Goal: Communication & Community: Share content

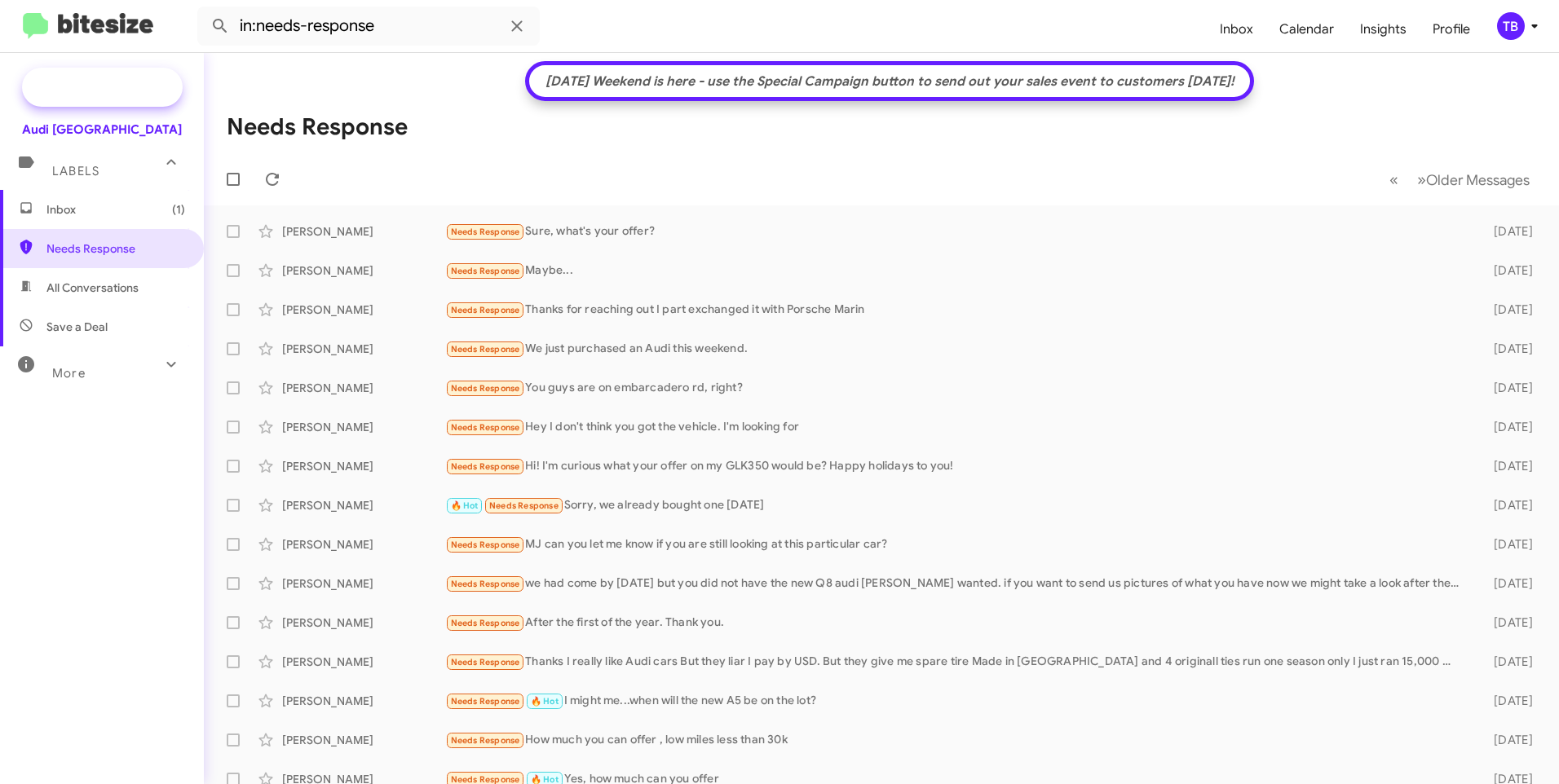
click at [107, 79] on span "Special Campaign" at bounding box center [120, 86] width 99 height 16
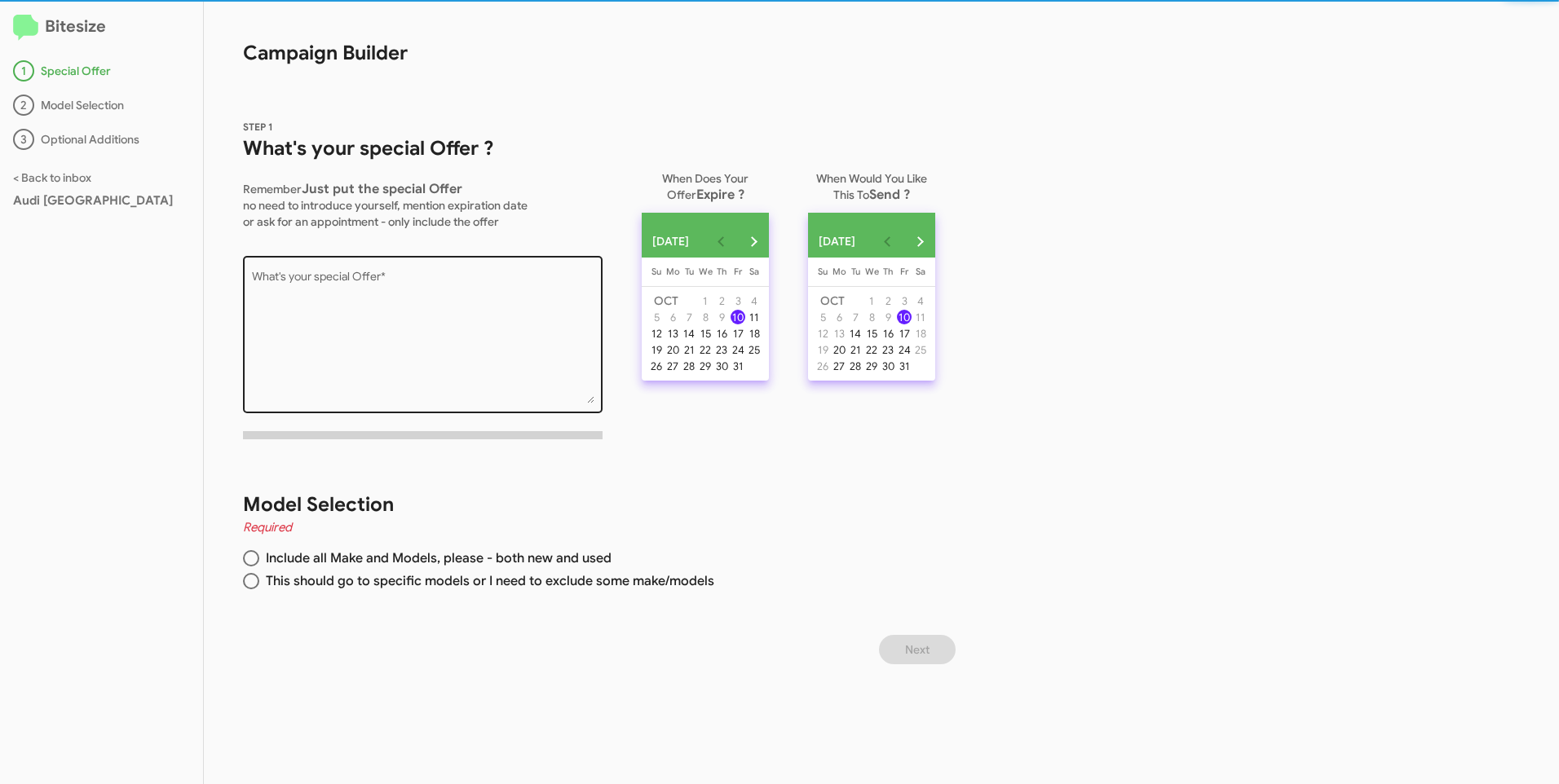
click at [362, 281] on textarea "What's your special Offer *" at bounding box center [423, 337] width 343 height 132
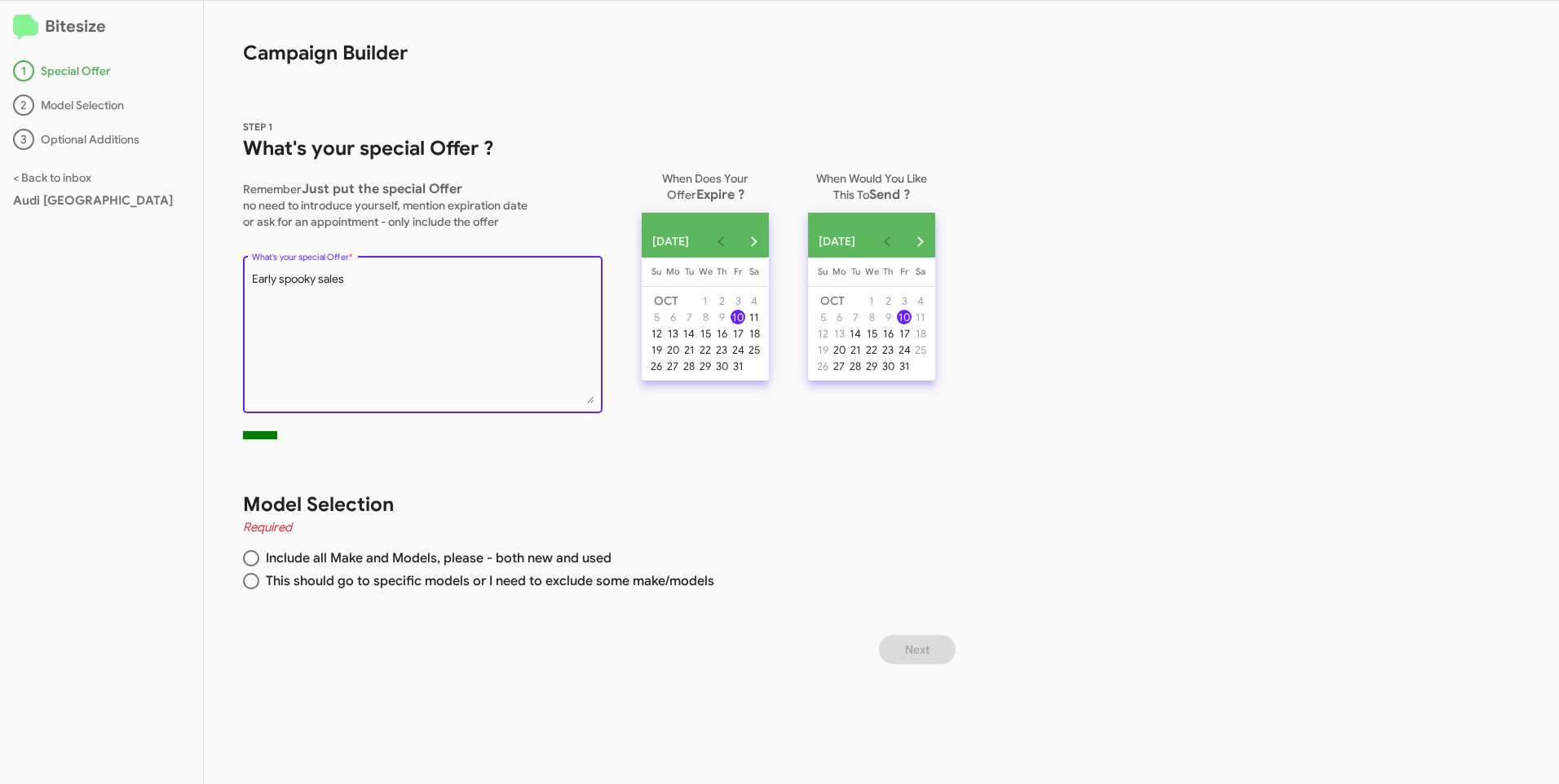
click at [325, 282] on textarea "What's your special Offer *" at bounding box center [423, 337] width 343 height 132
click at [284, 279] on textarea "What's your special Offer *" at bounding box center [423, 337] width 343 height 132
click at [389, 280] on textarea "What's your special Offer *" at bounding box center [423, 337] width 343 height 132
click at [471, 293] on textarea "What's your special Offer *" at bounding box center [423, 337] width 343 height 132
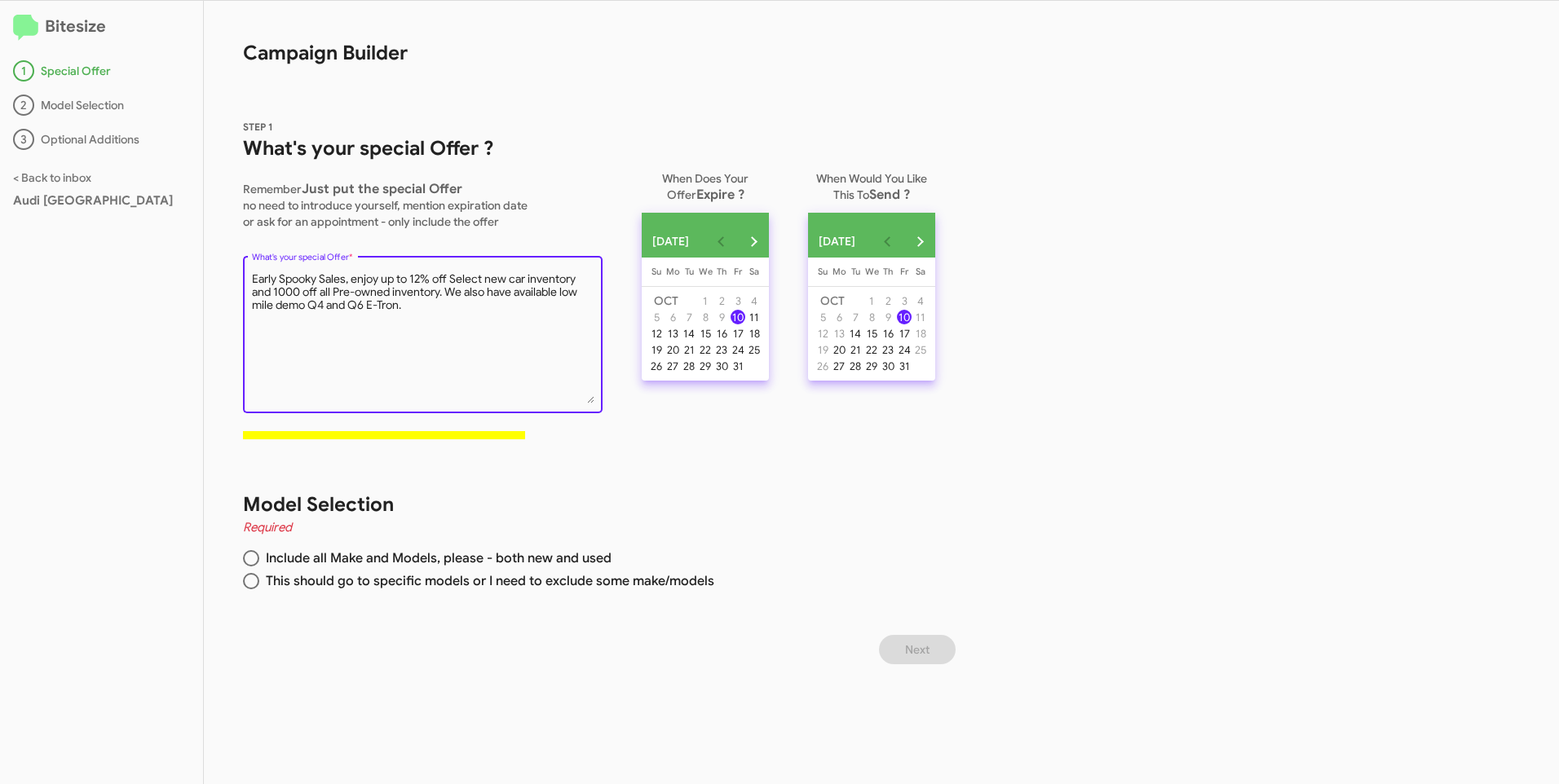
type textarea "Early Spooky Sales, enjoy up to 12% off Select new car inventory and 1000 off a…"
click at [257, 559] on span at bounding box center [250, 558] width 16 height 16
click at [257, 559] on input "Include all Make and Models, please - both new and used" at bounding box center [250, 558] width 16 height 16
radio input "true"
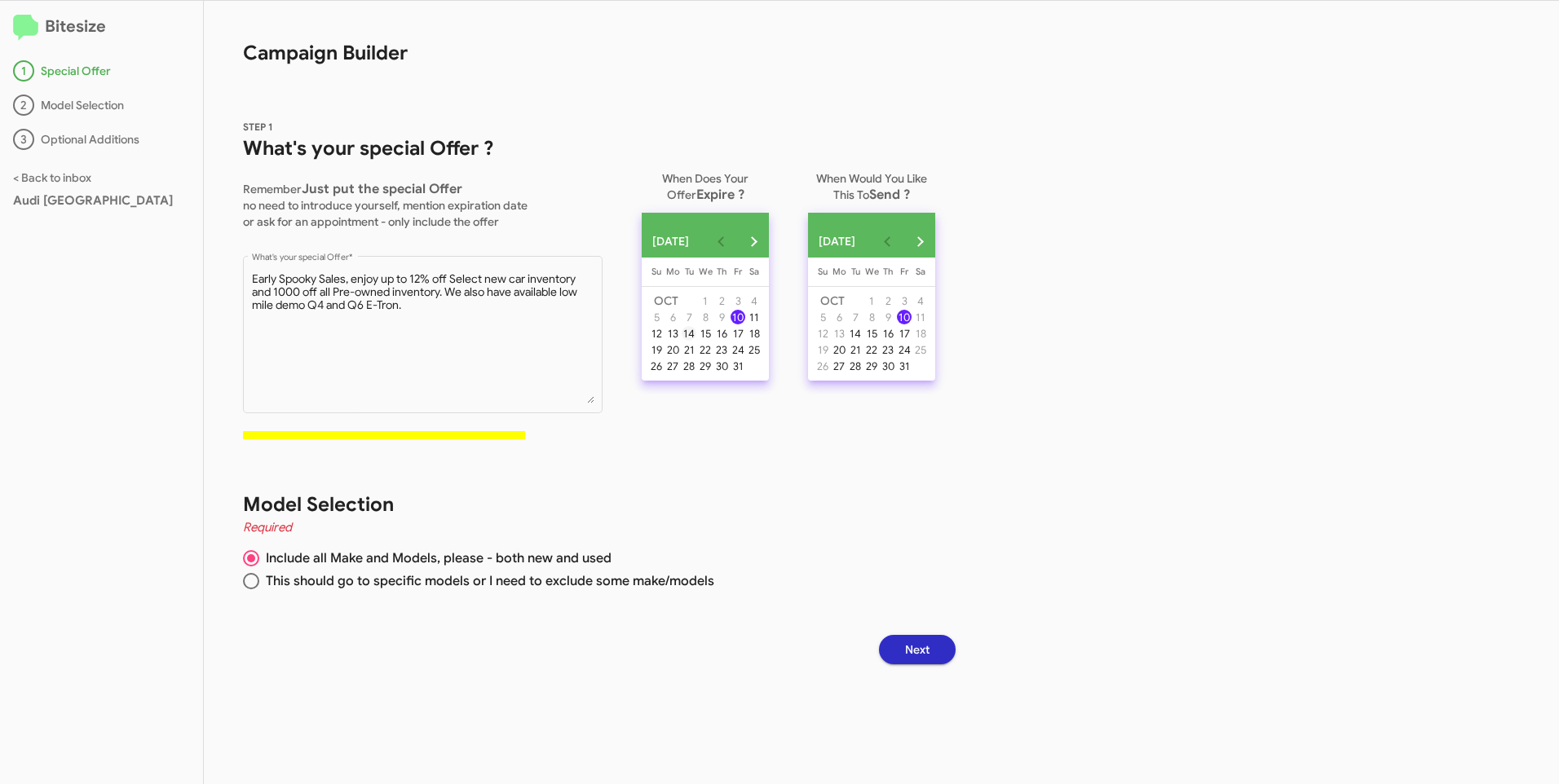
click at [696, 341] on div "14" at bounding box center [688, 332] width 14 height 14
click at [944, 644] on button "Next" at bounding box center [917, 650] width 76 height 29
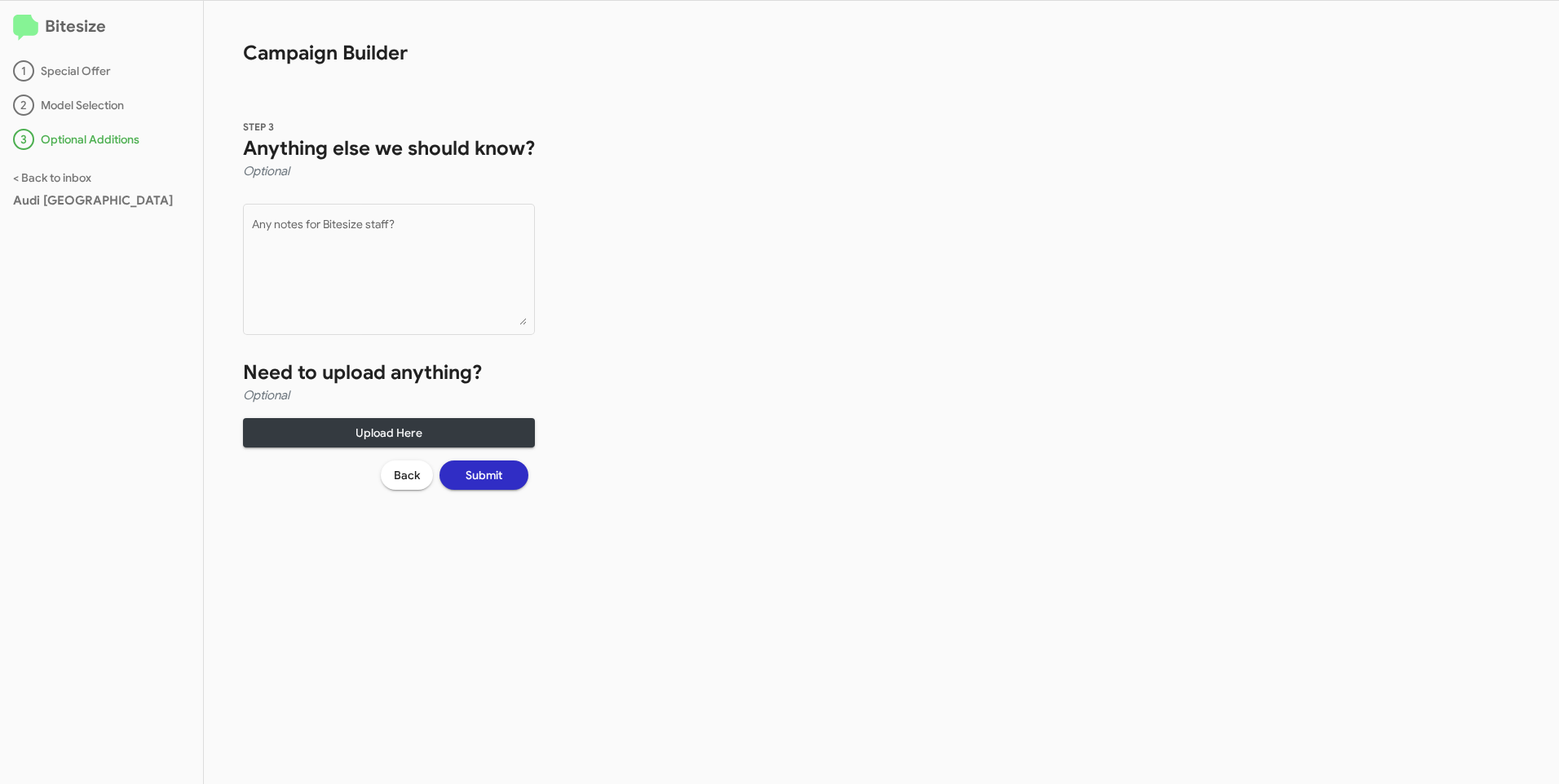
click at [484, 483] on span "Submit" at bounding box center [484, 475] width 37 height 29
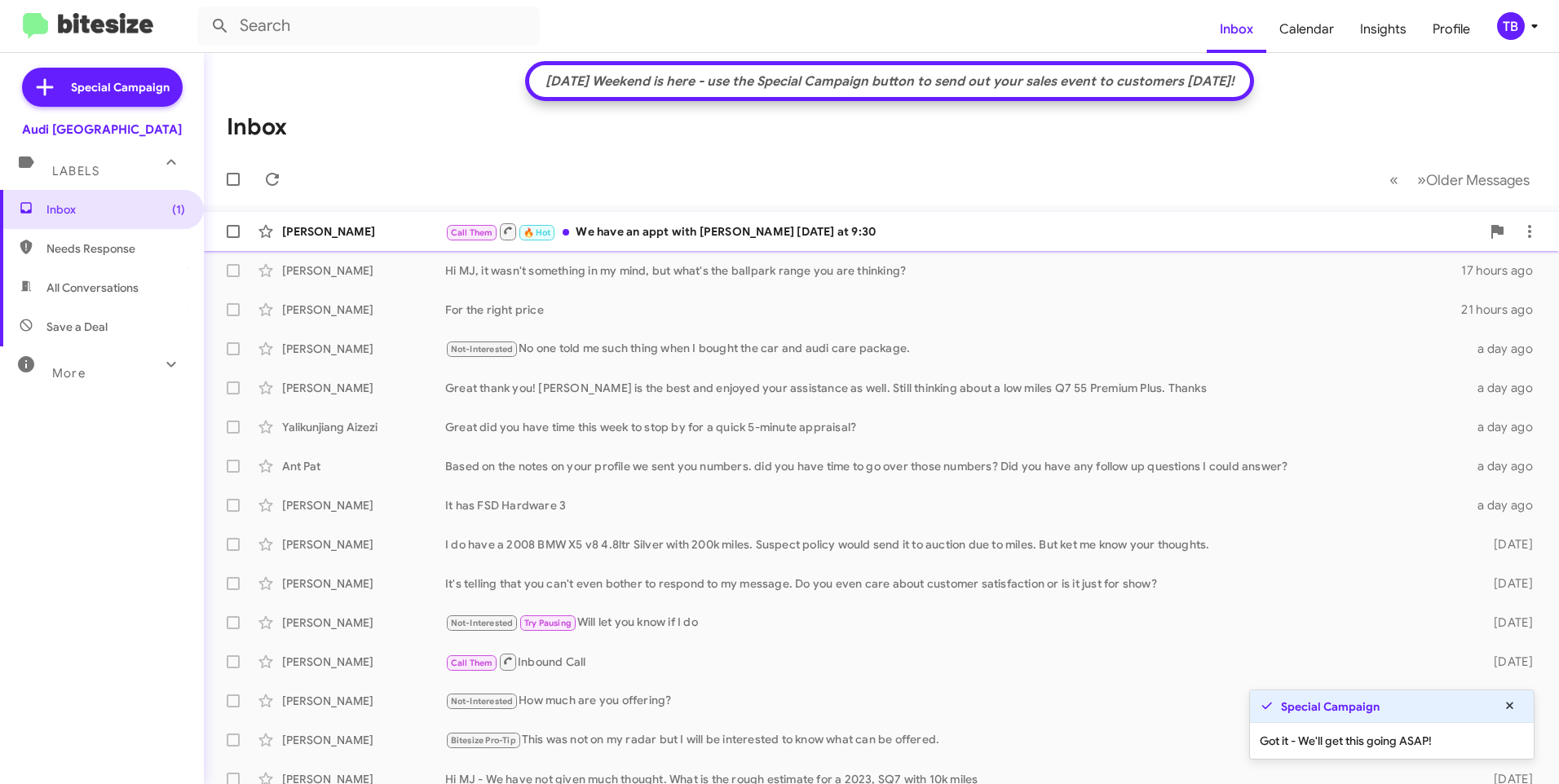
click at [861, 237] on div "Call Them 🔥 Hot We have an appt with Raj tomorrow at 9:30" at bounding box center [962, 232] width 1035 height 20
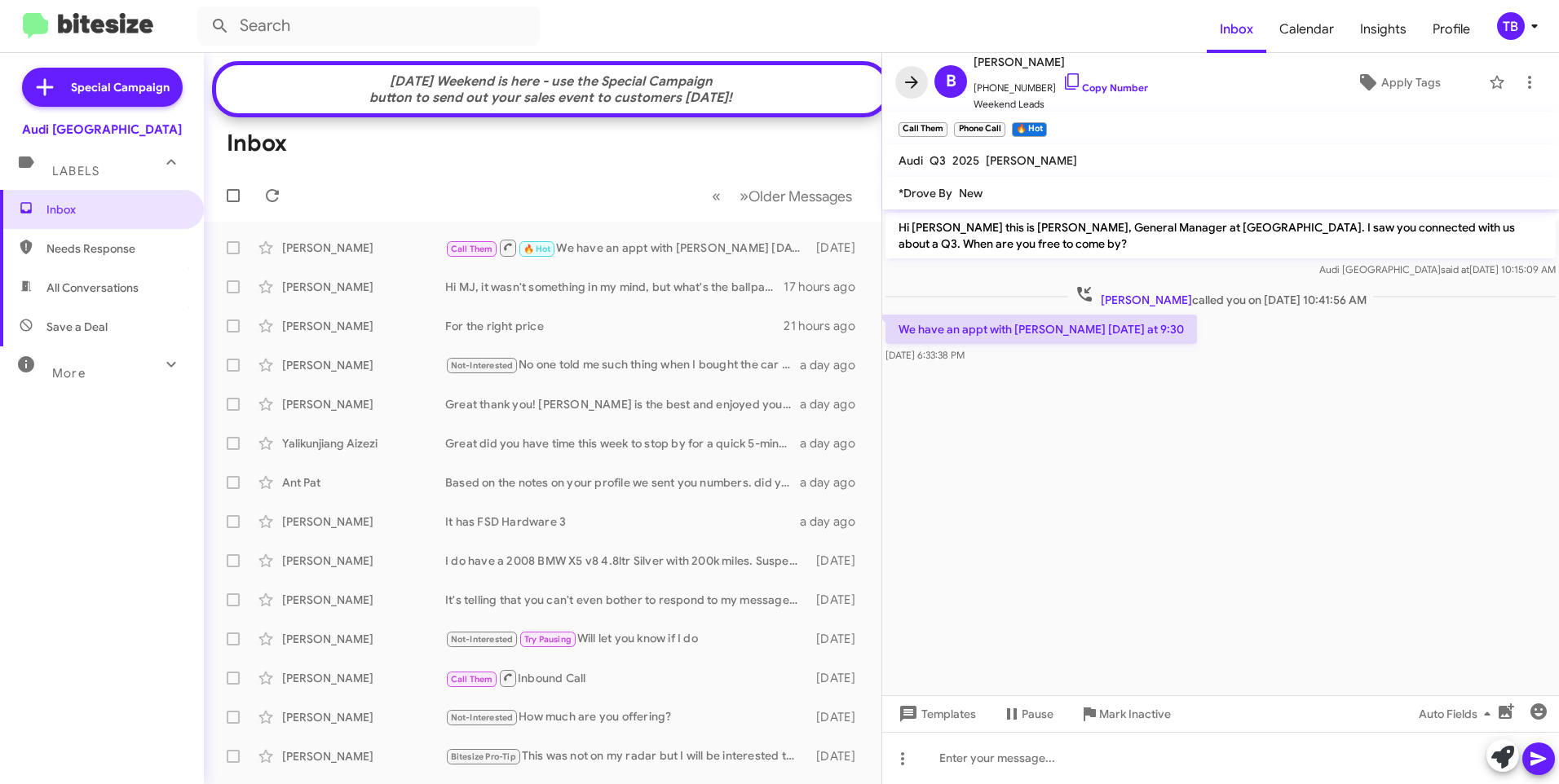
click at [911, 80] on icon at bounding box center [911, 81] width 19 height 19
